Goal: Information Seeking & Learning: Learn about a topic

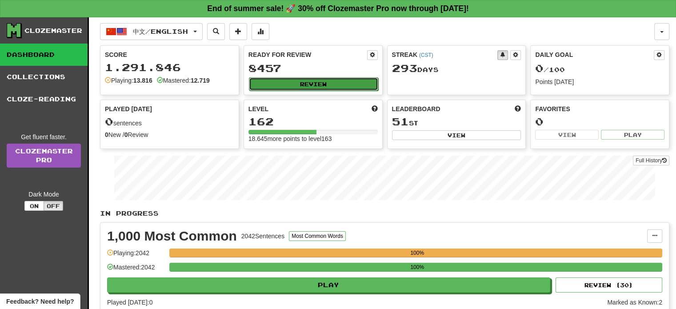
click at [301, 85] on button "Review" at bounding box center [313, 83] width 129 height 13
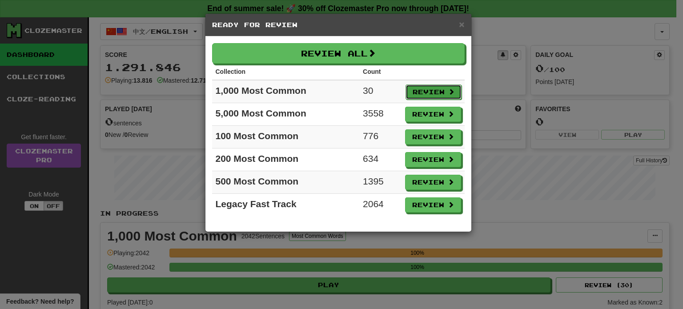
click at [419, 91] on button "Review" at bounding box center [434, 91] width 56 height 15
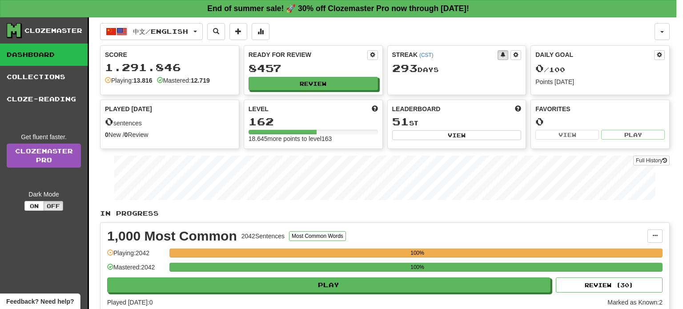
select select "**"
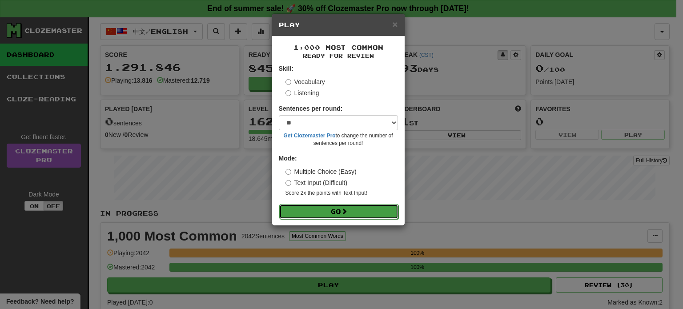
click at [341, 209] on button "Go" at bounding box center [338, 211] width 119 height 15
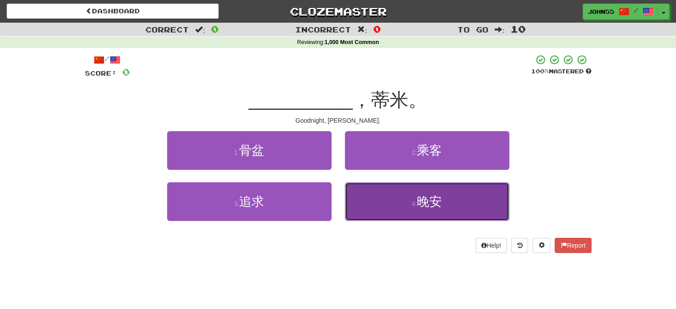
click at [448, 195] on button "4 . 晚安" at bounding box center [427, 201] width 165 height 39
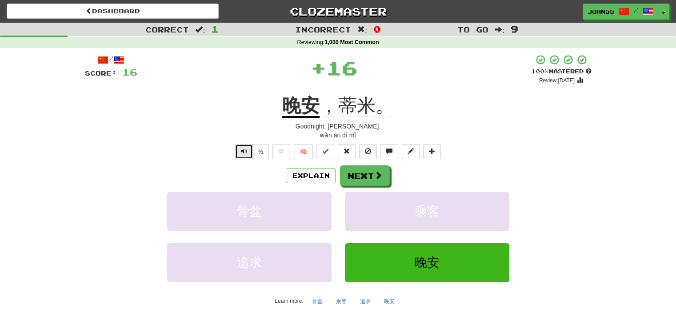
click at [242, 149] on span "Text-to-speech controls" at bounding box center [244, 151] width 6 height 6
click at [366, 175] on button "Next" at bounding box center [366, 176] width 50 height 20
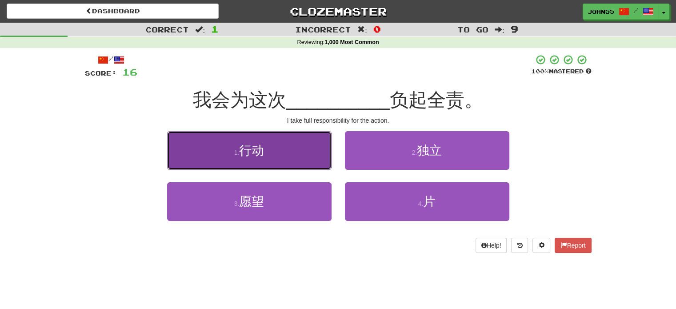
click at [241, 142] on button "1 . 行动" at bounding box center [249, 150] width 165 height 39
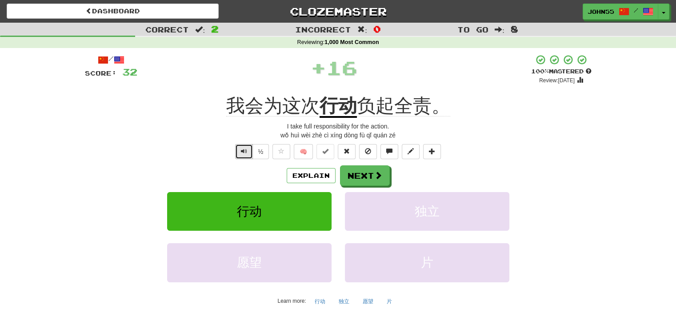
click at [241, 152] on span "Text-to-speech controls" at bounding box center [244, 151] width 6 height 6
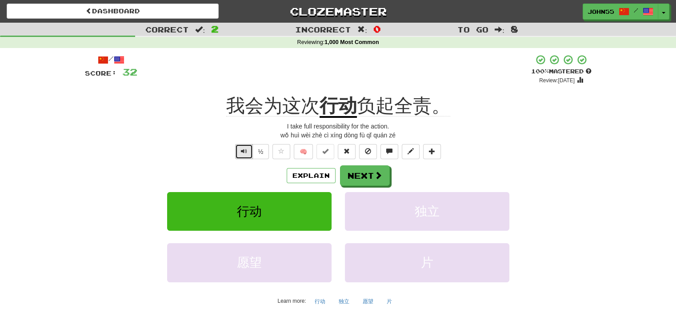
click at [243, 149] on span "Text-to-speech controls" at bounding box center [244, 151] width 6 height 6
click at [361, 186] on button "Next" at bounding box center [366, 176] width 50 height 20
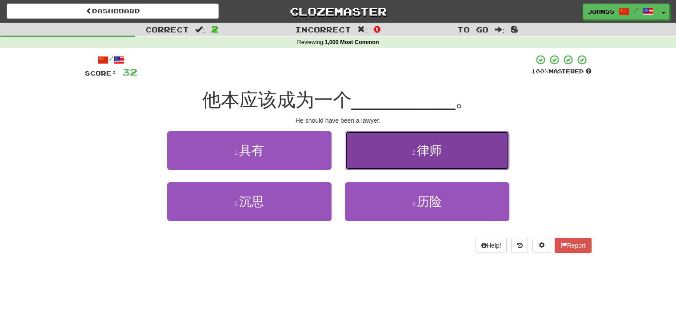
click at [384, 161] on button "2 . 律师" at bounding box center [427, 150] width 165 height 39
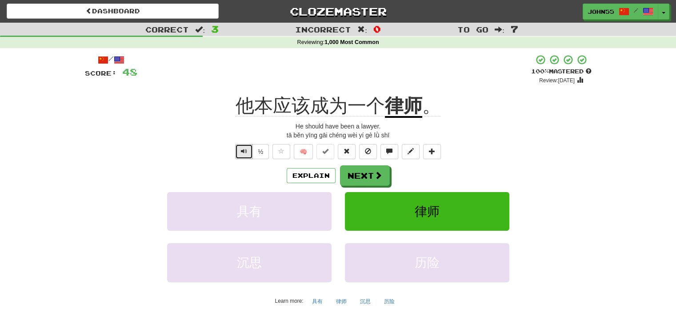
click at [241, 154] on span "Text-to-speech controls" at bounding box center [244, 151] width 6 height 6
click at [366, 182] on button "Next" at bounding box center [366, 176] width 50 height 20
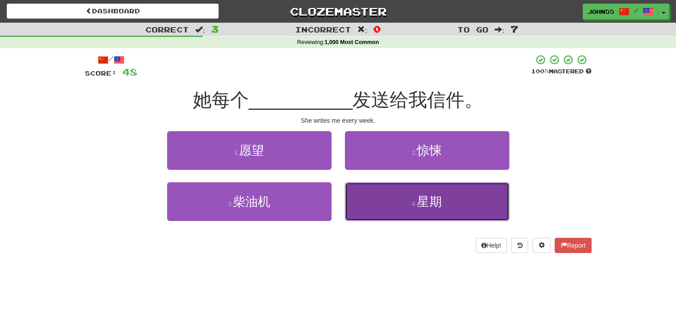
click at [399, 207] on button "4 . 星期" at bounding box center [427, 201] width 165 height 39
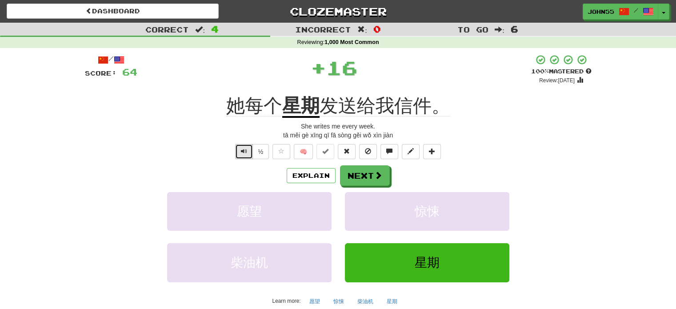
click at [240, 153] on button "Text-to-speech controls" at bounding box center [244, 151] width 18 height 15
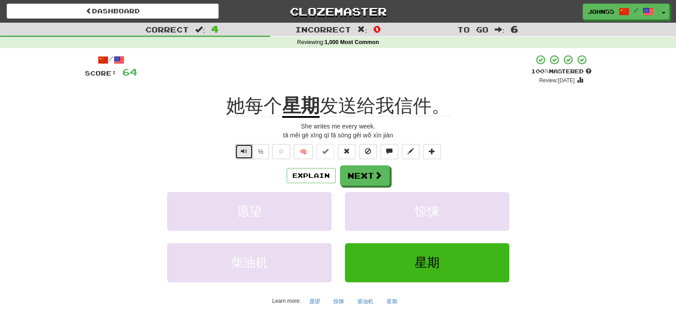
click at [240, 153] on button "Text-to-speech controls" at bounding box center [244, 151] width 18 height 15
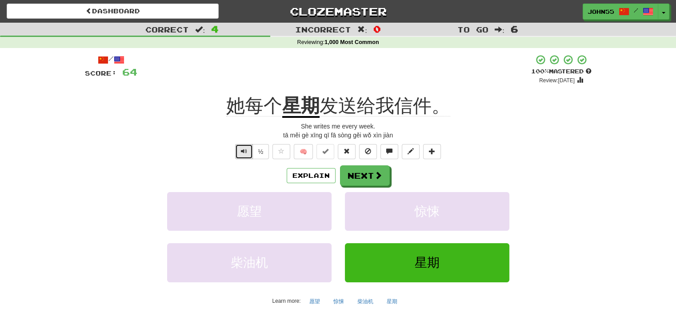
click at [240, 153] on button "Text-to-speech controls" at bounding box center [244, 151] width 18 height 15
click at [369, 175] on button "Next" at bounding box center [366, 176] width 50 height 20
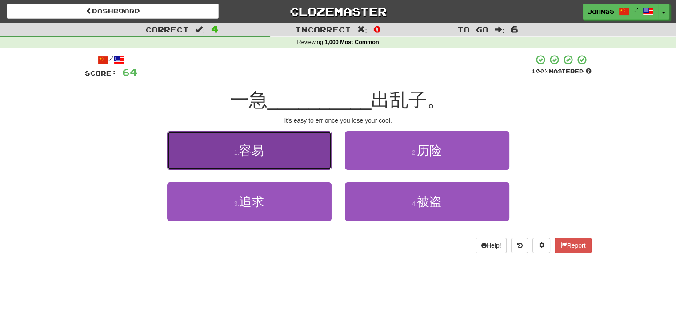
click at [267, 165] on button "1 . 容易" at bounding box center [249, 150] width 165 height 39
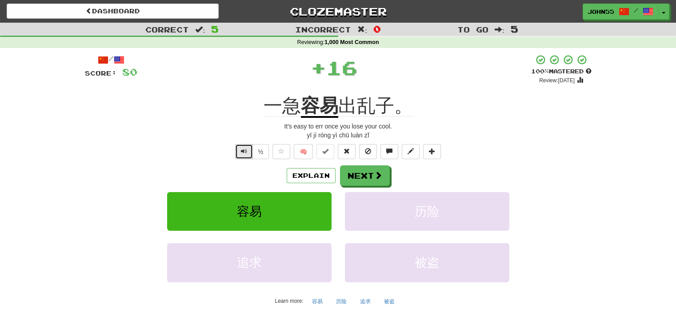
click at [236, 155] on button "Text-to-speech controls" at bounding box center [244, 151] width 18 height 15
click at [242, 157] on button "Text-to-speech controls" at bounding box center [244, 151] width 18 height 15
click at [357, 173] on button "Next" at bounding box center [366, 176] width 50 height 20
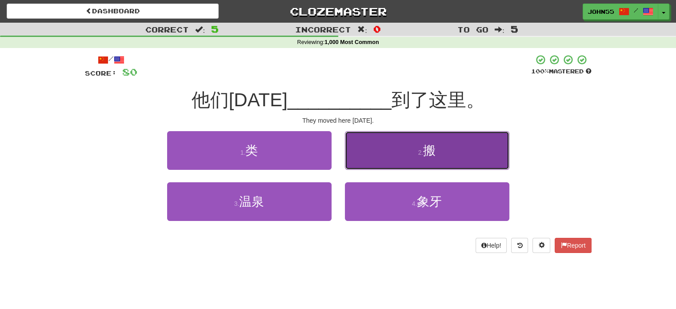
click at [371, 161] on button "2 . 搬" at bounding box center [427, 150] width 165 height 39
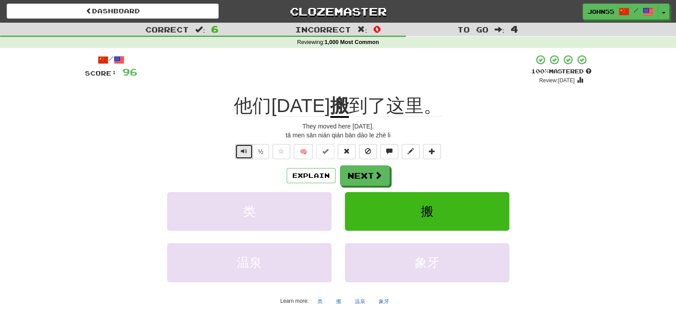
click at [240, 150] on button "Text-to-speech controls" at bounding box center [244, 151] width 18 height 15
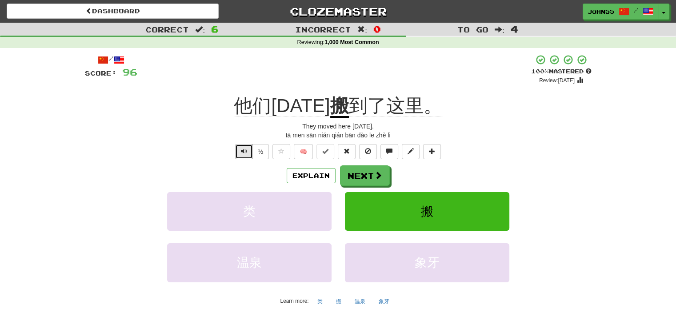
click at [240, 150] on button "Text-to-speech controls" at bounding box center [244, 151] width 18 height 15
click at [245, 154] on span "Text-to-speech controls" at bounding box center [244, 151] width 6 height 6
click at [364, 175] on button "Next" at bounding box center [366, 176] width 50 height 20
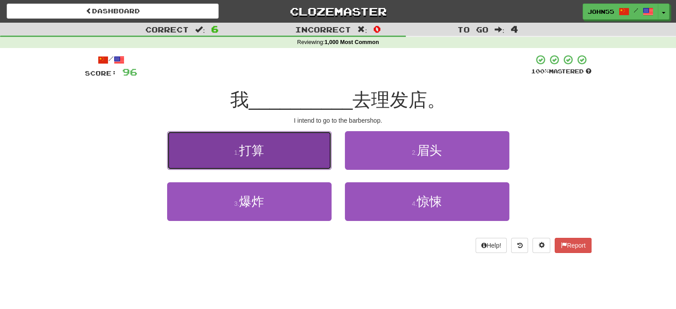
click at [286, 134] on button "1 . 打算" at bounding box center [249, 150] width 165 height 39
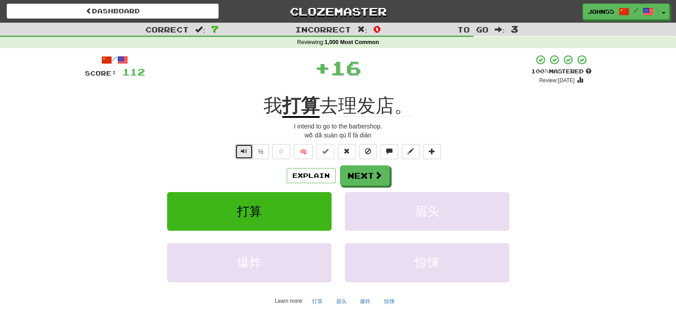
click at [249, 154] on button "Text-to-speech controls" at bounding box center [244, 151] width 18 height 15
click at [371, 176] on button "Next" at bounding box center [366, 176] width 50 height 20
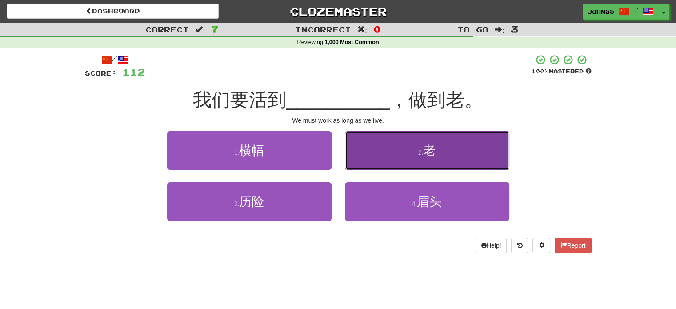
click at [410, 149] on button "2 . 老" at bounding box center [427, 150] width 165 height 39
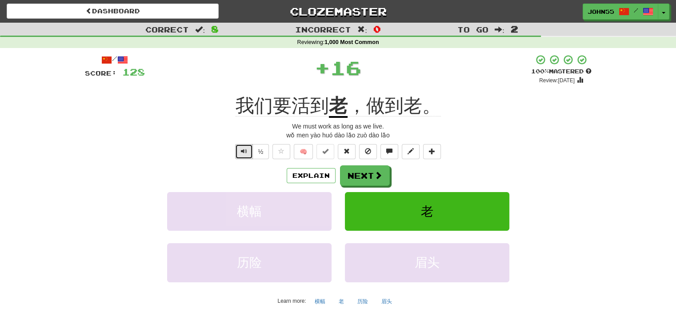
click at [240, 154] on button "Text-to-speech controls" at bounding box center [244, 151] width 18 height 15
click at [369, 176] on button "Next" at bounding box center [366, 176] width 50 height 20
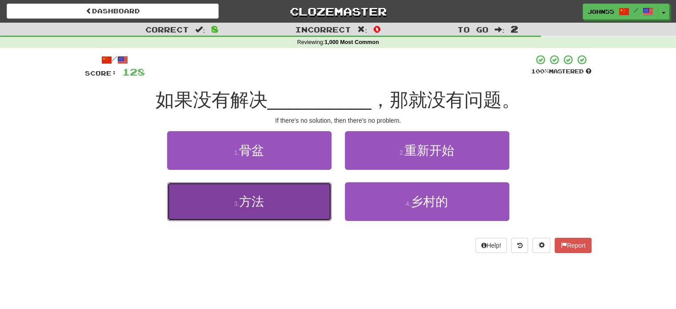
click at [311, 208] on button "3 . 方法" at bounding box center [249, 201] width 165 height 39
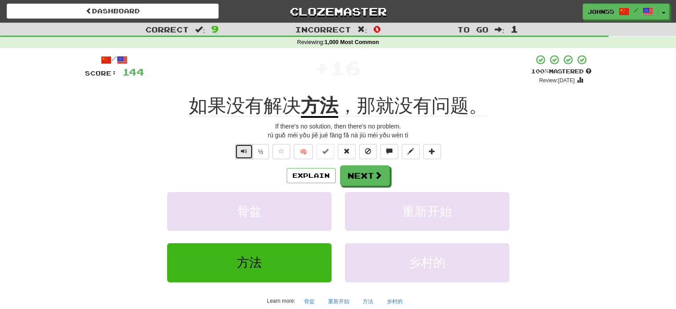
click at [241, 151] on span "Text-to-speech controls" at bounding box center [244, 151] width 6 height 6
click at [361, 176] on button "Next" at bounding box center [366, 176] width 50 height 20
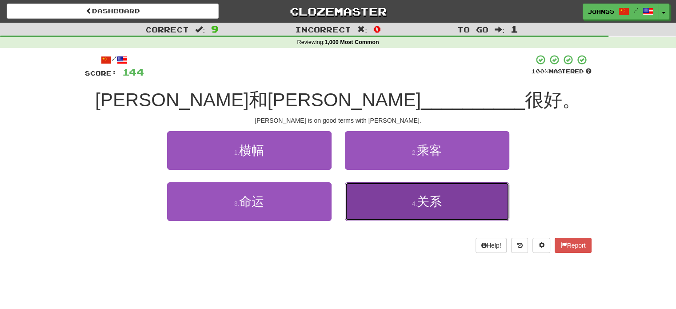
click at [405, 194] on button "4 . 关系" at bounding box center [427, 201] width 165 height 39
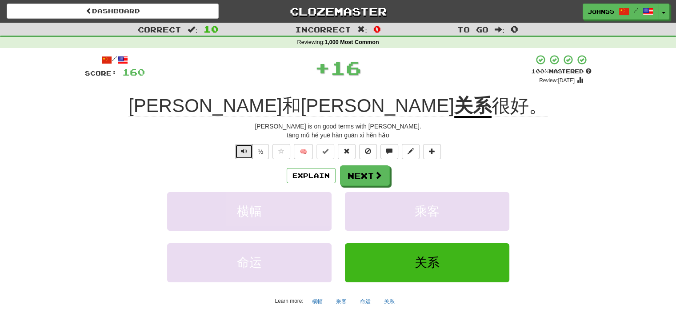
click at [242, 152] on span "Text-to-speech controls" at bounding box center [244, 151] width 6 height 6
click at [358, 177] on button "Next" at bounding box center [366, 176] width 50 height 20
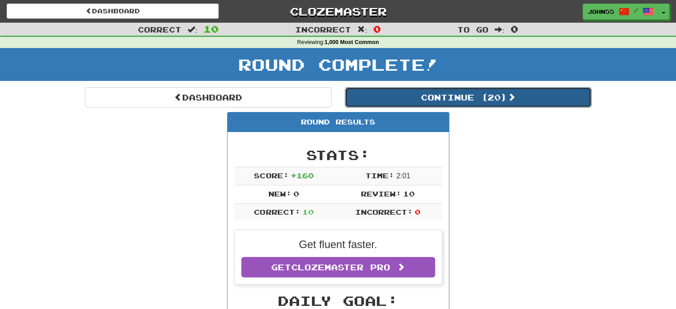
click at [445, 100] on button "Continue ( 20 )" at bounding box center [468, 97] width 247 height 20
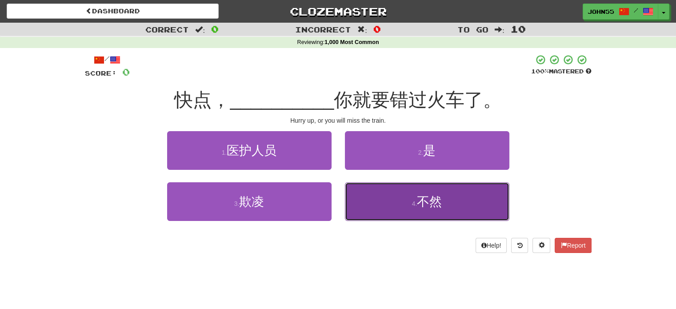
click at [430, 215] on button "4 . 不然" at bounding box center [427, 201] width 165 height 39
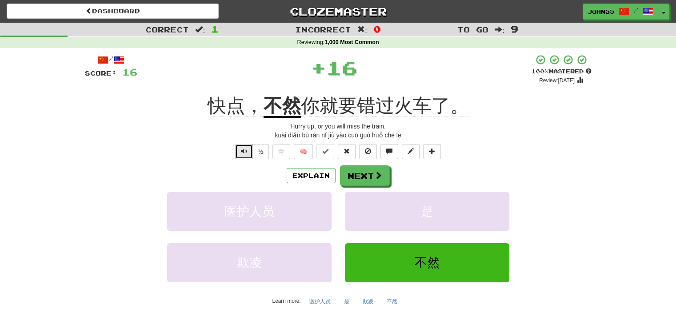
click at [241, 153] on span "Text-to-speech controls" at bounding box center [244, 151] width 6 height 6
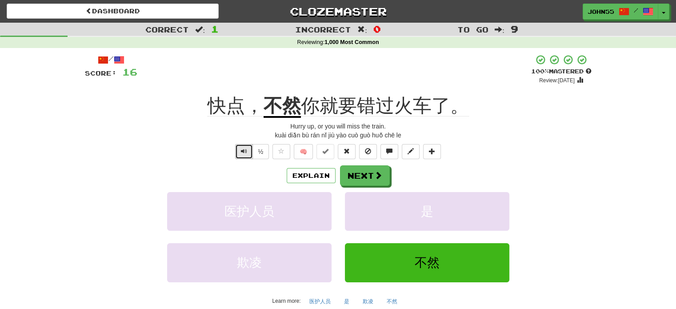
click at [241, 153] on span "Text-to-speech controls" at bounding box center [244, 151] width 6 height 6
click at [245, 155] on button "Text-to-speech controls" at bounding box center [244, 151] width 18 height 15
click at [248, 152] on button "Text-to-speech controls" at bounding box center [244, 151] width 18 height 15
click at [245, 155] on button "Text-to-speech controls" at bounding box center [244, 151] width 18 height 15
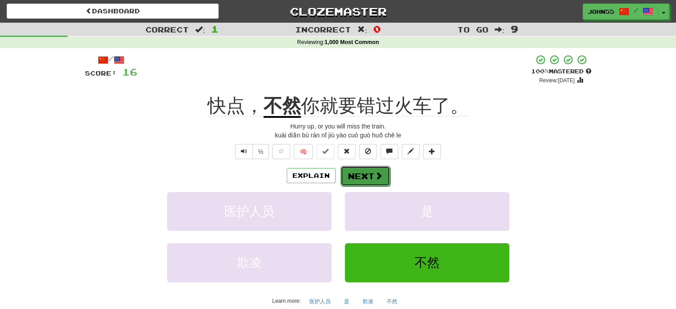
click at [360, 176] on button "Next" at bounding box center [366, 176] width 50 height 20
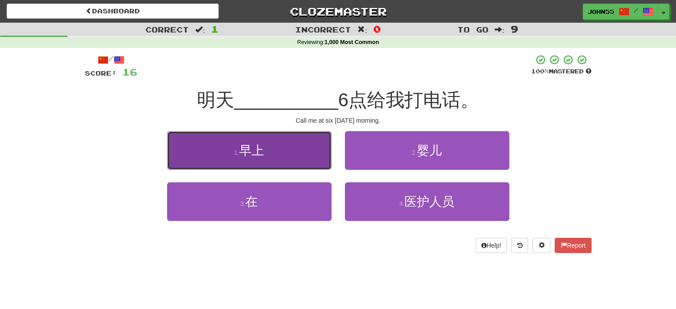
click at [285, 160] on button "1 . 早上" at bounding box center [249, 150] width 165 height 39
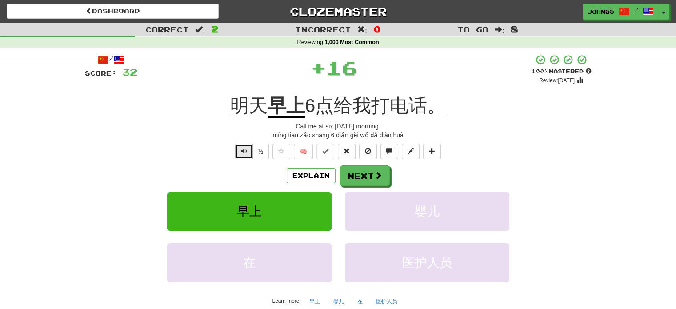
click at [248, 150] on button "Text-to-speech controls" at bounding box center [244, 151] width 18 height 15
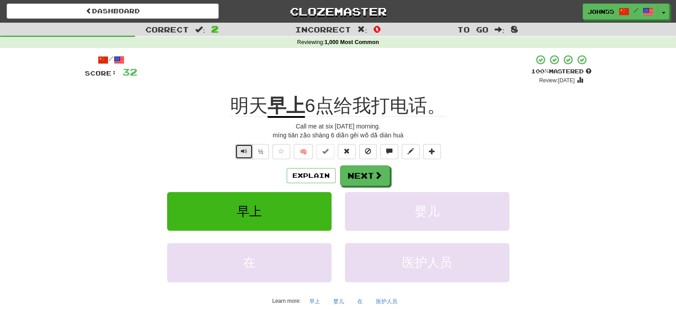
click at [248, 150] on button "Text-to-speech controls" at bounding box center [244, 151] width 18 height 15
click at [362, 176] on button "Next" at bounding box center [366, 176] width 50 height 20
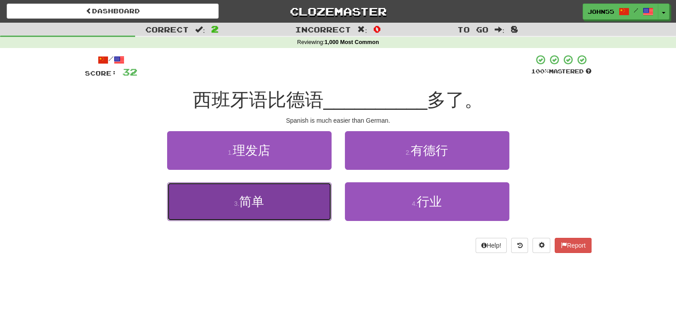
click at [285, 206] on button "3 . 简单" at bounding box center [249, 201] width 165 height 39
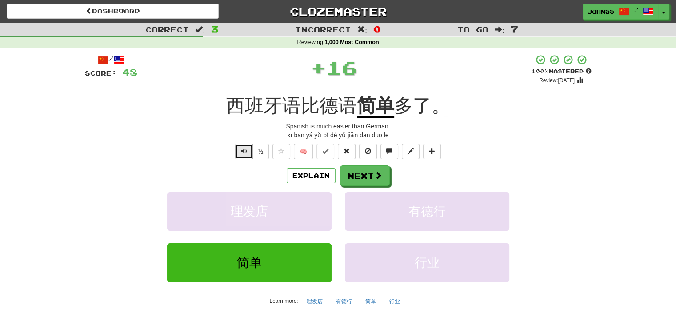
click at [245, 151] on span "Text-to-speech controls" at bounding box center [244, 151] width 6 height 6
click at [361, 174] on button "Next" at bounding box center [366, 176] width 50 height 20
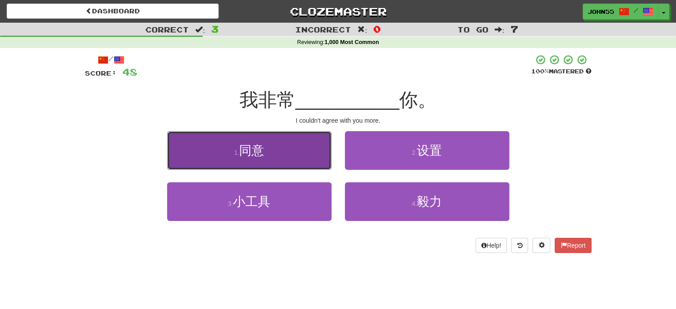
click at [274, 159] on button "1 . 同意" at bounding box center [249, 150] width 165 height 39
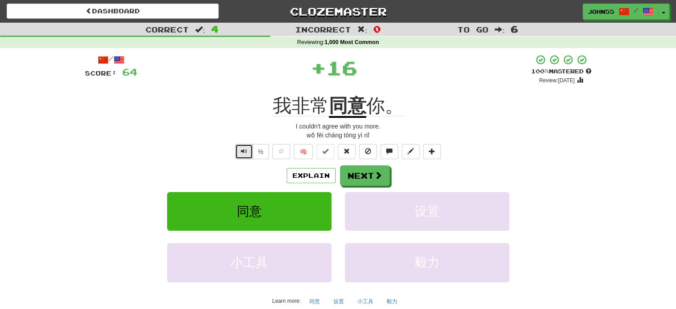
click at [243, 157] on button "Text-to-speech controls" at bounding box center [244, 151] width 18 height 15
click at [353, 170] on button "Next" at bounding box center [366, 176] width 50 height 20
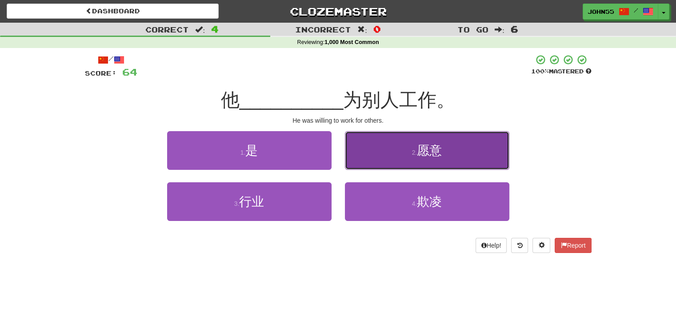
click at [393, 144] on button "2 . 愿意" at bounding box center [427, 150] width 165 height 39
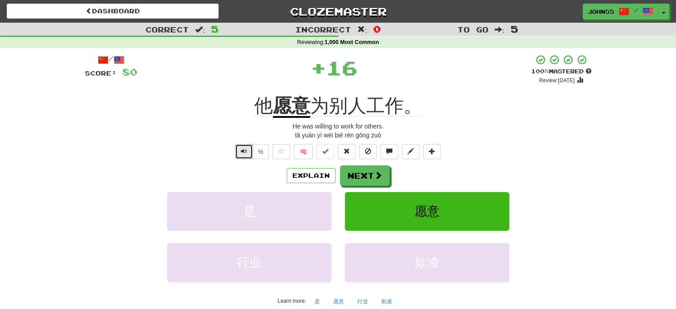
click at [240, 151] on button "Text-to-speech controls" at bounding box center [244, 151] width 18 height 15
click at [249, 154] on button "Text-to-speech controls" at bounding box center [244, 151] width 18 height 15
click at [363, 171] on button "Next" at bounding box center [366, 176] width 50 height 20
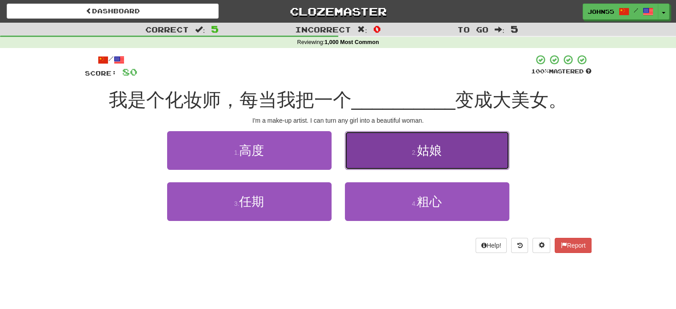
click at [402, 139] on button "2 . 姑娘" at bounding box center [427, 150] width 165 height 39
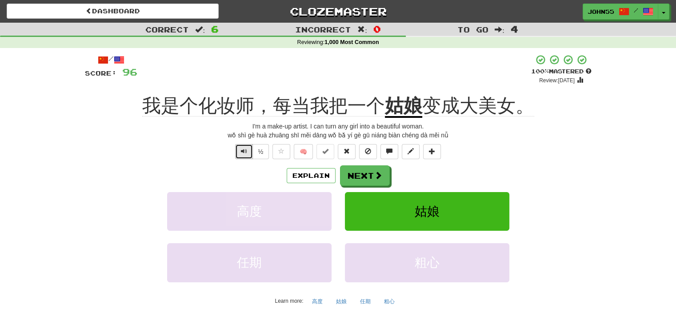
click at [247, 149] on button "Text-to-speech controls" at bounding box center [244, 151] width 18 height 15
click at [364, 174] on button "Next" at bounding box center [366, 176] width 50 height 20
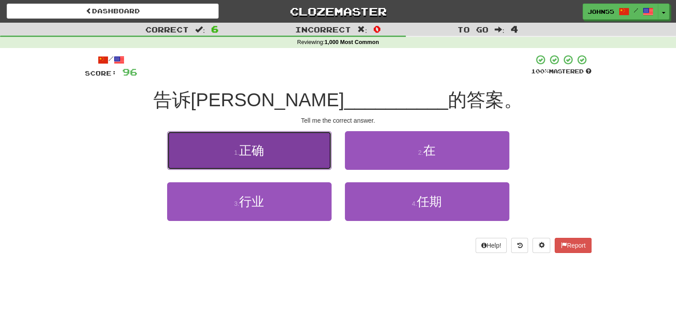
click at [307, 155] on button "1 . 正确" at bounding box center [249, 150] width 165 height 39
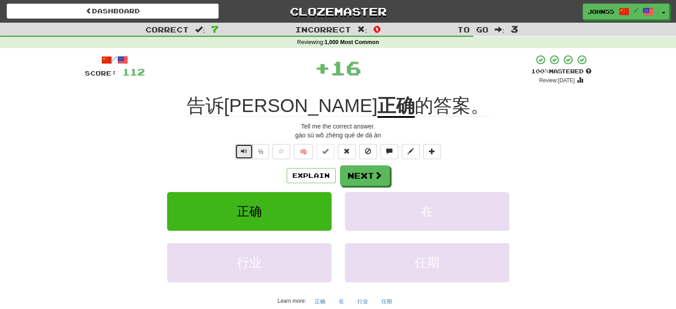
click at [245, 154] on span "Text-to-speech controls" at bounding box center [244, 151] width 6 height 6
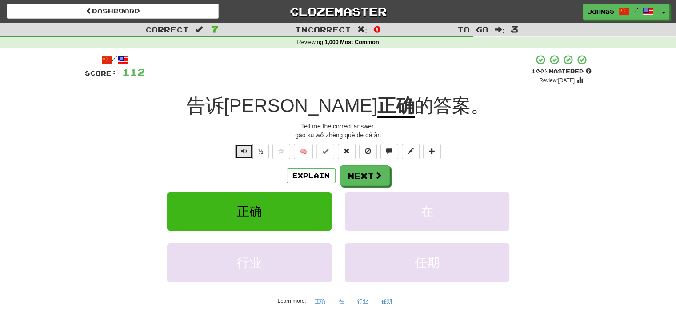
click at [245, 154] on span "Text-to-speech controls" at bounding box center [244, 151] width 6 height 6
click at [363, 170] on button "Next" at bounding box center [366, 176] width 50 height 20
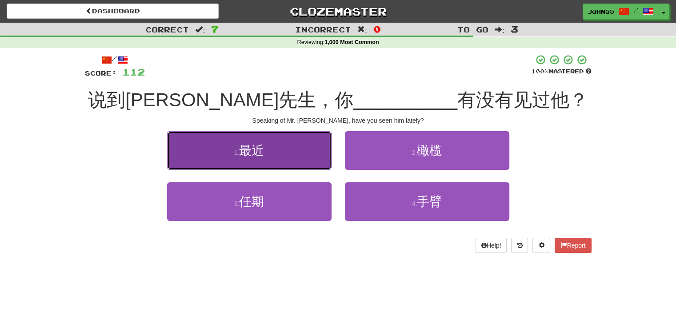
click at [231, 156] on button "1 . 最近" at bounding box center [249, 150] width 165 height 39
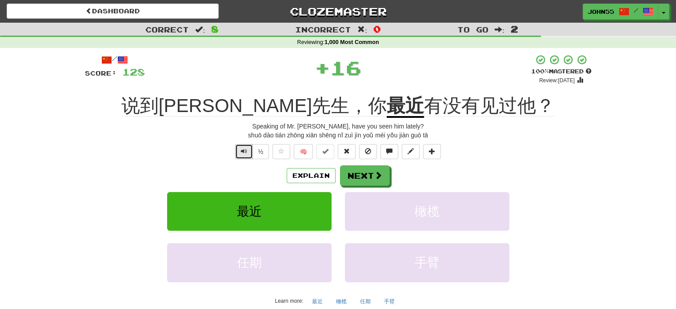
click at [245, 153] on span "Text-to-speech controls" at bounding box center [244, 151] width 6 height 6
click at [361, 174] on button "Next" at bounding box center [366, 176] width 50 height 20
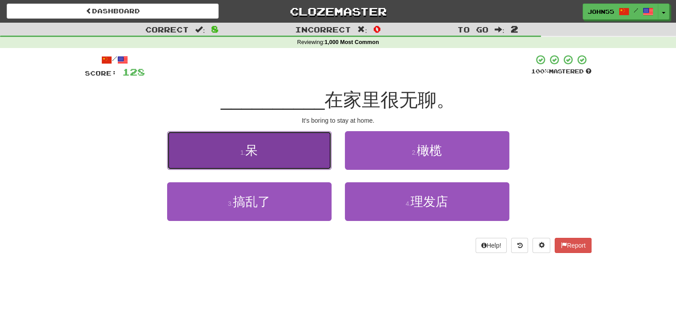
click at [297, 153] on button "1 . 呆" at bounding box center [249, 150] width 165 height 39
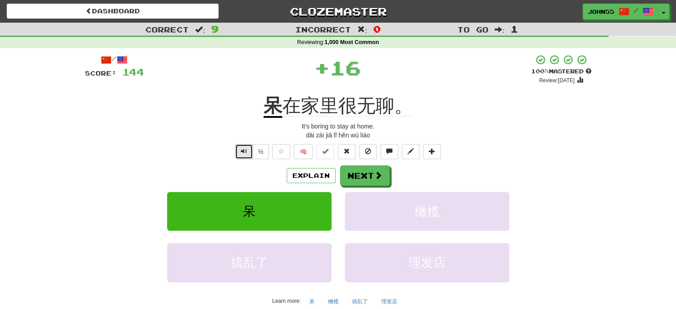
click at [242, 156] on button "Text-to-speech controls" at bounding box center [244, 151] width 18 height 15
click at [357, 173] on button "Next" at bounding box center [366, 176] width 50 height 20
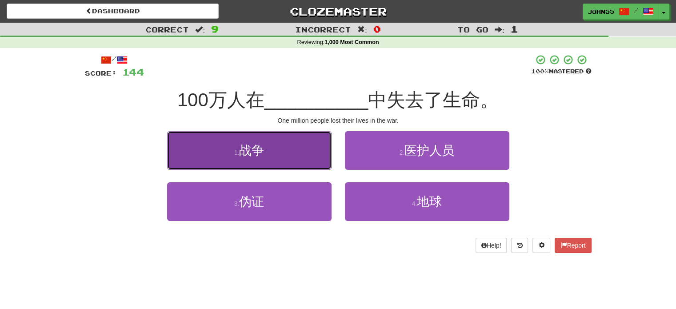
click at [235, 147] on button "1 . 战争" at bounding box center [249, 150] width 165 height 39
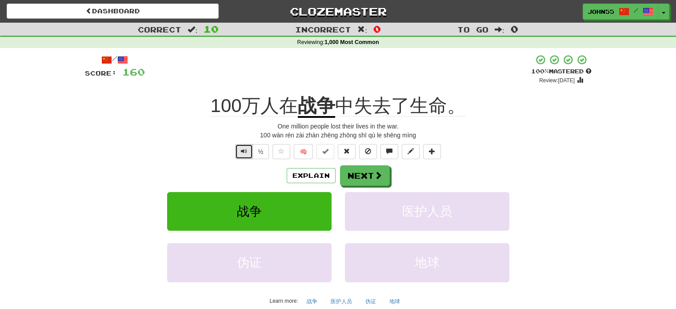
click at [245, 151] on span "Text-to-speech controls" at bounding box center [244, 151] width 6 height 6
click at [361, 177] on button "Next" at bounding box center [366, 176] width 50 height 20
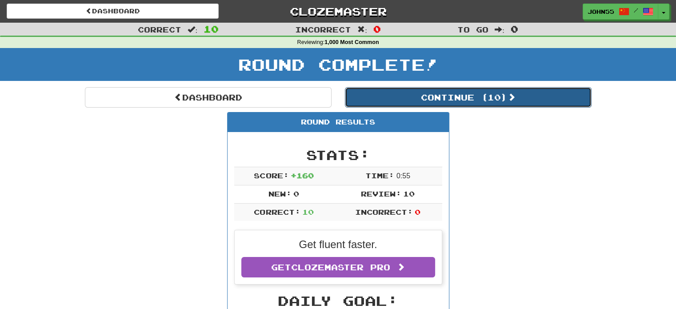
click at [430, 98] on button "Continue ( 10 )" at bounding box center [468, 97] width 247 height 20
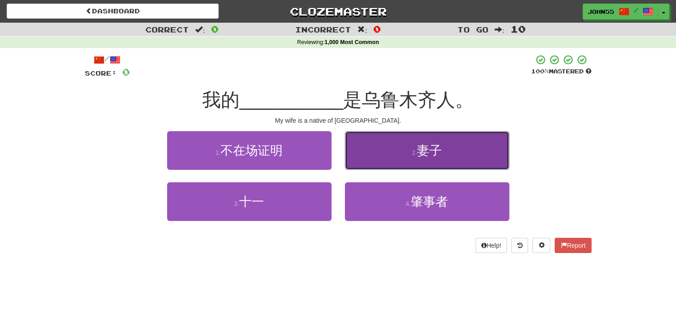
click at [418, 144] on span "妻子" at bounding box center [429, 151] width 25 height 14
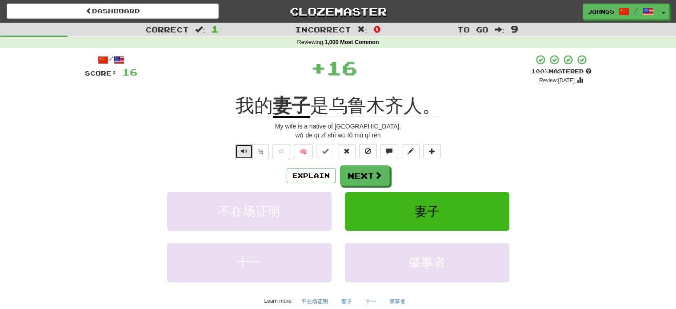
click at [244, 153] on span "Text-to-speech controls" at bounding box center [244, 151] width 6 height 6
click at [362, 176] on button "Next" at bounding box center [366, 176] width 50 height 20
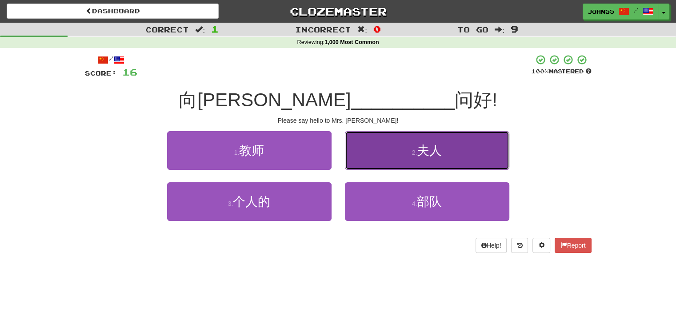
click at [390, 149] on button "2 . 夫人" at bounding box center [427, 150] width 165 height 39
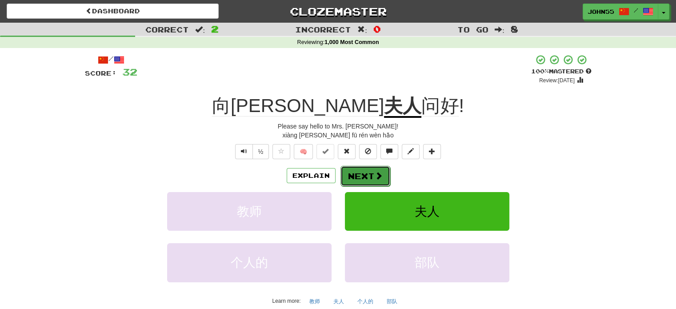
click at [366, 175] on button "Next" at bounding box center [366, 176] width 50 height 20
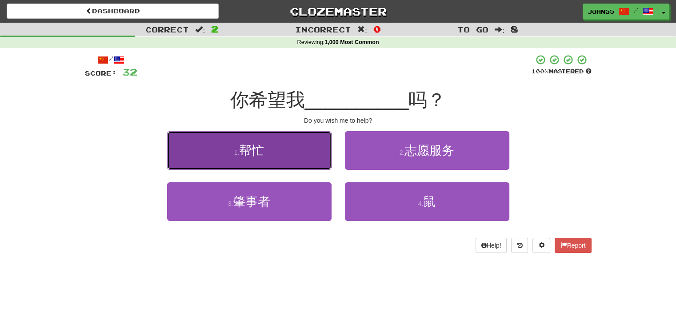
click at [287, 160] on button "1 . 帮忙" at bounding box center [249, 150] width 165 height 39
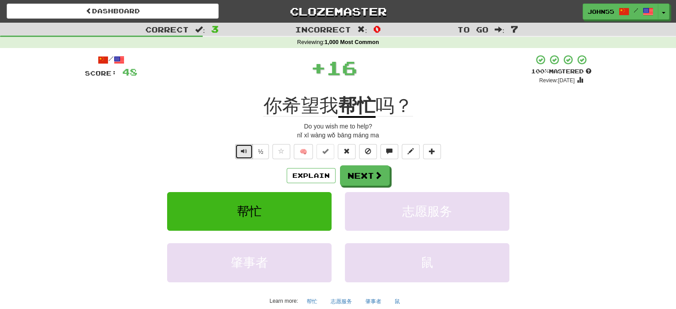
click at [244, 148] on span "Text-to-speech controls" at bounding box center [244, 151] width 6 height 6
click at [359, 178] on button "Next" at bounding box center [366, 176] width 50 height 20
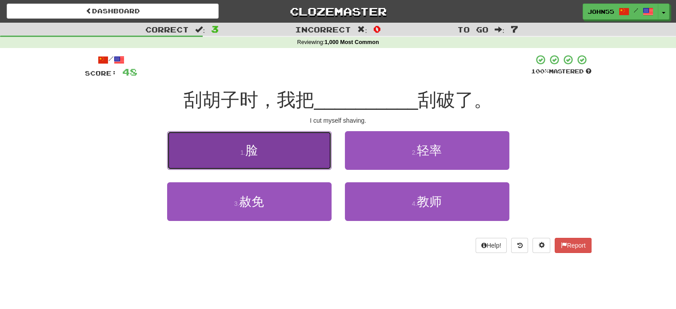
click at [318, 162] on button "1 . 脸" at bounding box center [249, 150] width 165 height 39
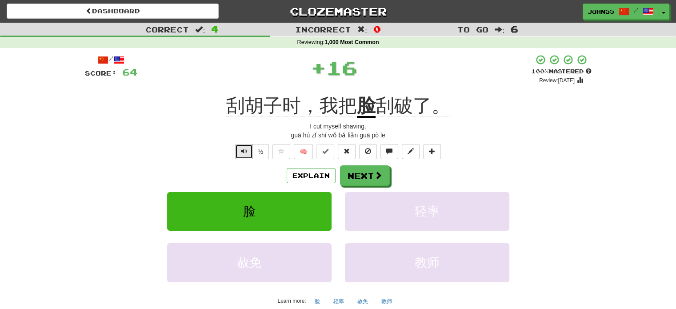
click at [244, 157] on button "Text-to-speech controls" at bounding box center [244, 151] width 18 height 15
click at [242, 151] on span "Text-to-speech controls" at bounding box center [244, 151] width 6 height 6
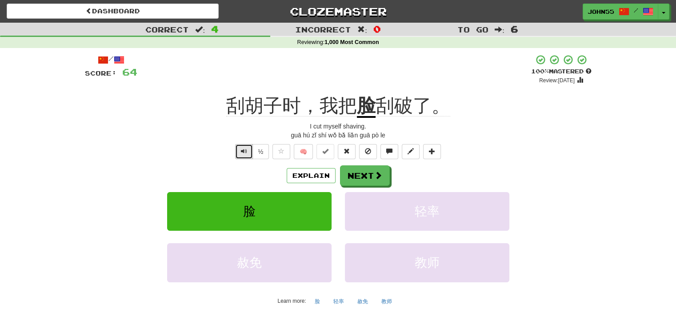
click at [242, 151] on span "Text-to-speech controls" at bounding box center [244, 151] width 6 height 6
click at [356, 177] on button "Next" at bounding box center [366, 176] width 50 height 20
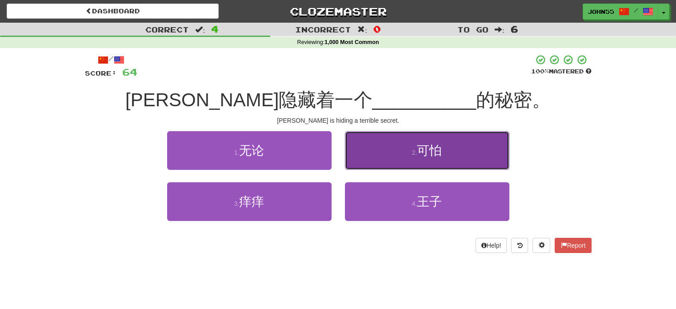
click at [400, 156] on button "2 . 可怕" at bounding box center [427, 150] width 165 height 39
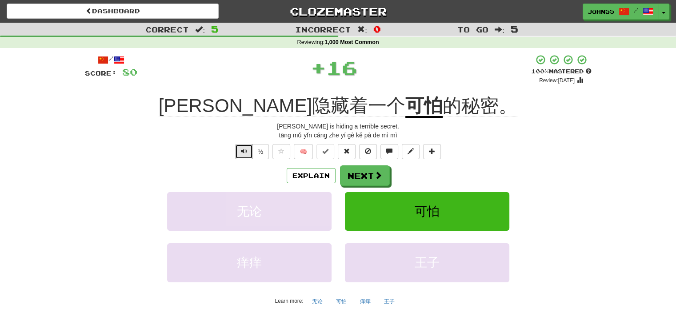
click at [243, 154] on span "Text-to-speech controls" at bounding box center [244, 151] width 6 height 6
click at [366, 174] on button "Next" at bounding box center [366, 176] width 50 height 20
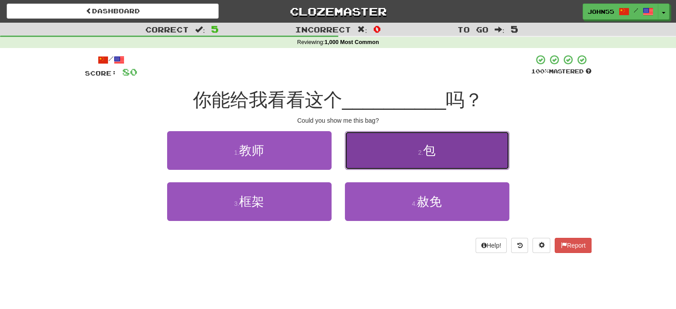
click at [392, 148] on button "2 . 包" at bounding box center [427, 150] width 165 height 39
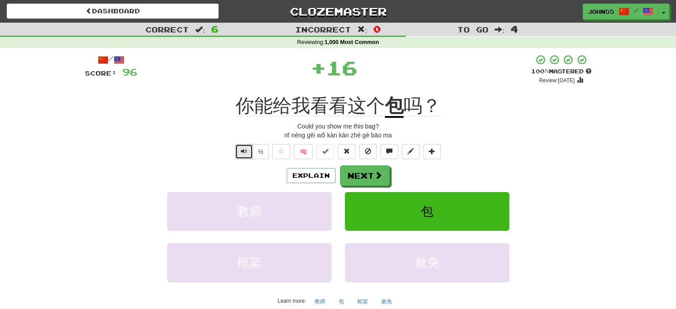
click at [241, 152] on span "Text-to-speech controls" at bounding box center [244, 151] width 6 height 6
click at [361, 168] on button "Next" at bounding box center [366, 176] width 50 height 20
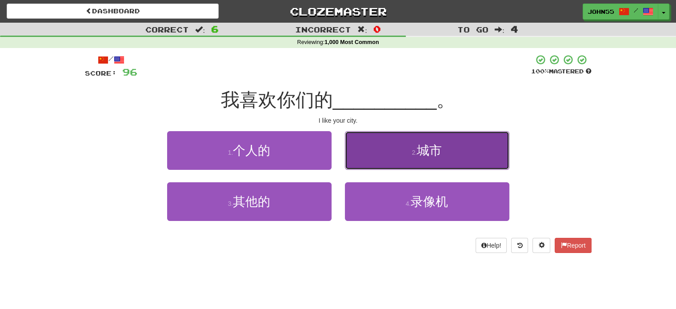
click at [378, 155] on button "2 . 城市" at bounding box center [427, 150] width 165 height 39
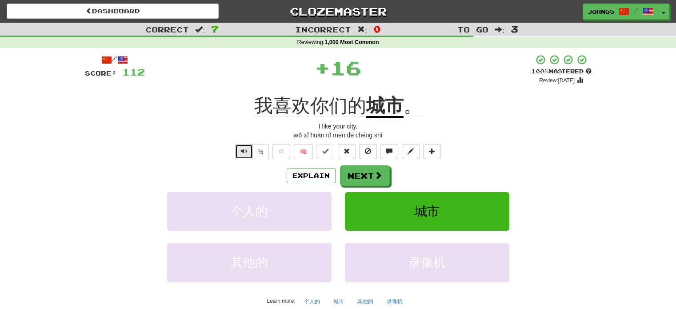
click at [244, 150] on span "Text-to-speech controls" at bounding box center [244, 151] width 6 height 6
click at [249, 150] on button "Text-to-speech controls" at bounding box center [244, 151] width 18 height 15
click at [375, 177] on span at bounding box center [379, 176] width 8 height 8
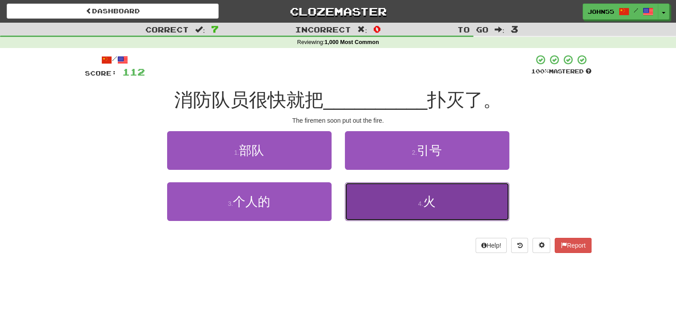
click at [416, 215] on button "4 . 火" at bounding box center [427, 201] width 165 height 39
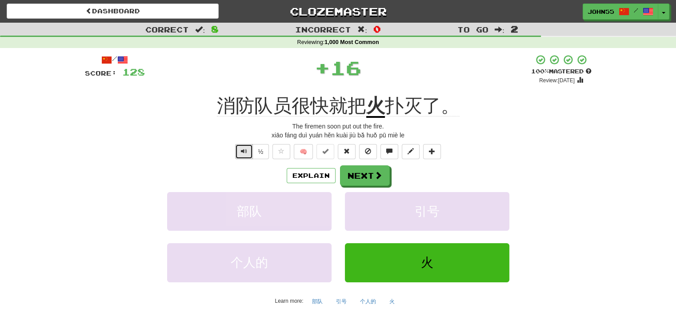
click at [240, 150] on button "Text-to-speech controls" at bounding box center [244, 151] width 18 height 15
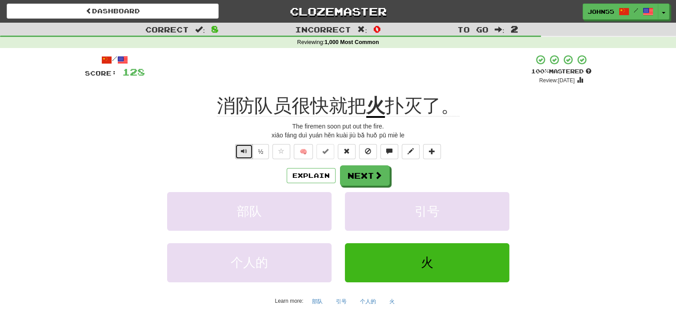
click at [240, 150] on button "Text-to-speech controls" at bounding box center [244, 151] width 18 height 15
click at [363, 175] on button "Next" at bounding box center [366, 176] width 50 height 20
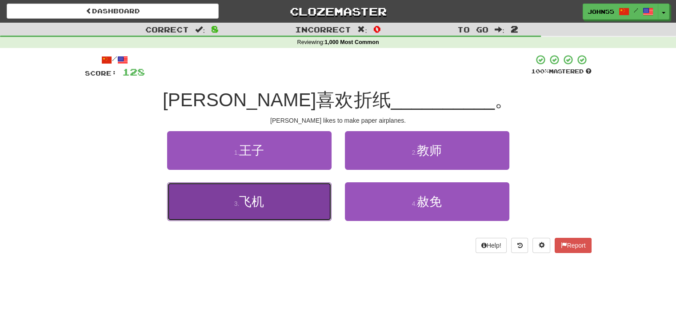
click at [276, 206] on button "3 . 飞机" at bounding box center [249, 201] width 165 height 39
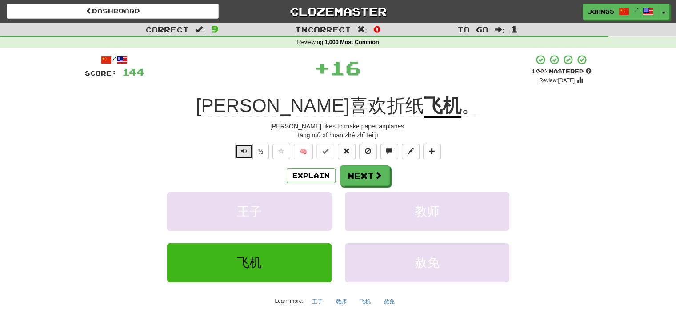
click at [243, 149] on span "Text-to-speech controls" at bounding box center [244, 151] width 6 height 6
click at [375, 172] on span at bounding box center [379, 176] width 8 height 8
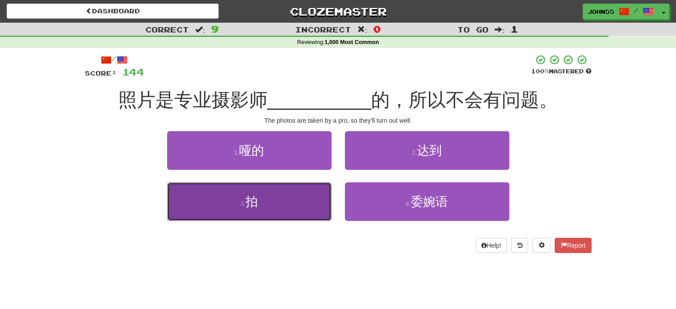
click at [274, 219] on button "3 . 拍" at bounding box center [249, 201] width 165 height 39
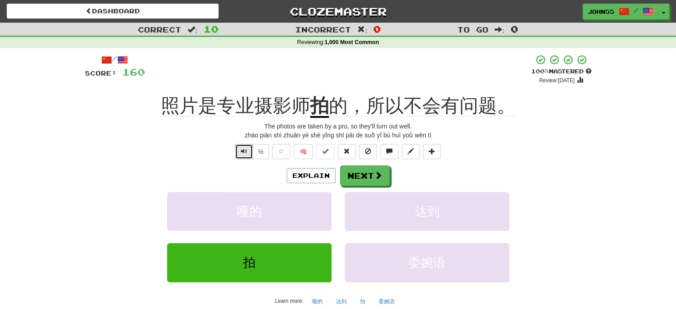
click at [238, 154] on button "Text-to-speech controls" at bounding box center [244, 151] width 18 height 15
drag, startPoint x: 238, startPoint y: 154, endPoint x: 160, endPoint y: 137, distance: 80.2
click at [160, 137] on div "zhào piān shì zhuān yè shè yǐng shī pāi de suǒ yǐ bú huì yoǔ wèn tí" at bounding box center [338, 135] width 507 height 9
click at [241, 150] on span "Text-to-speech controls" at bounding box center [244, 151] width 6 height 6
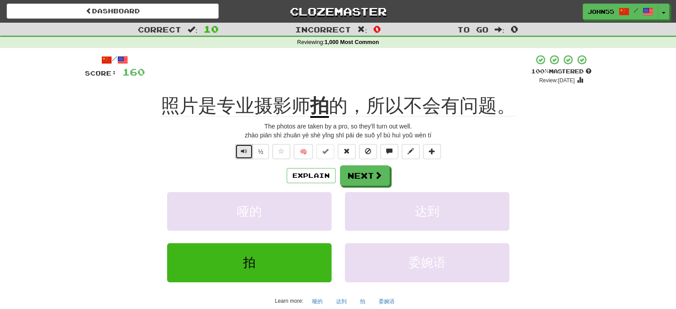
click at [241, 150] on span "Text-to-speech controls" at bounding box center [244, 151] width 6 height 6
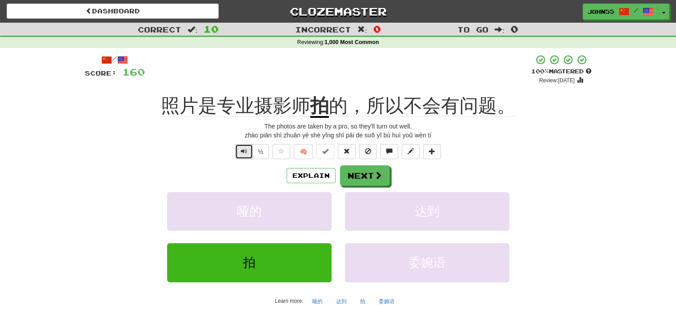
click at [241, 150] on span "Text-to-speech controls" at bounding box center [244, 151] width 6 height 6
click at [377, 176] on span at bounding box center [379, 176] width 8 height 8
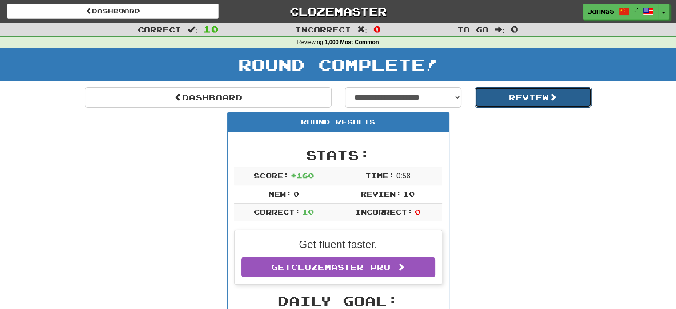
click at [553, 99] on span at bounding box center [553, 97] width 8 height 8
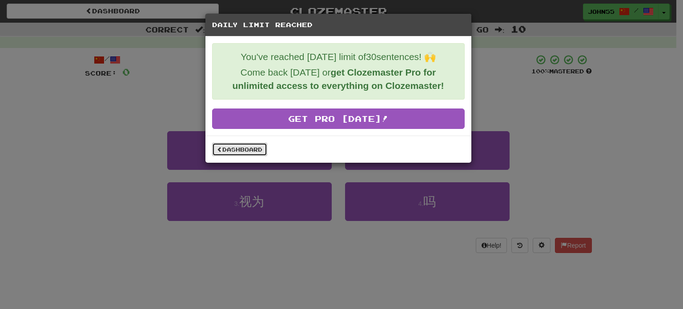
click at [242, 148] on link "Dashboard" at bounding box center [239, 149] width 55 height 13
